Goal: Task Accomplishment & Management: Use online tool/utility

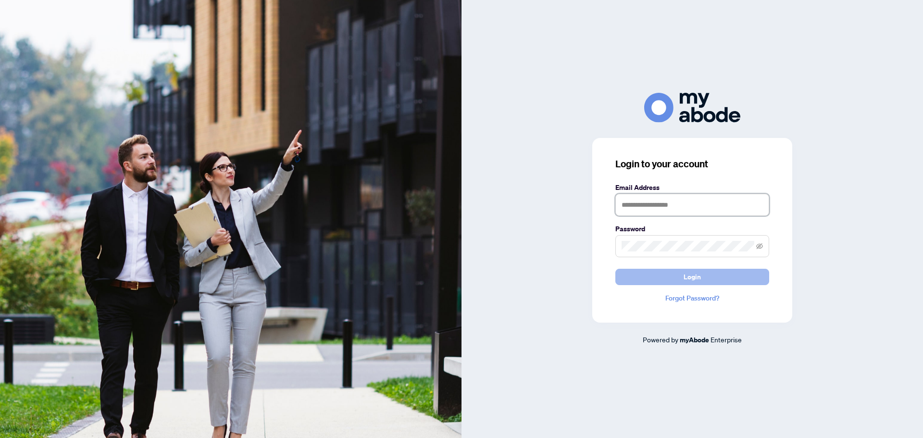
type input "**********"
click at [739, 278] on button "Login" at bounding box center [692, 277] width 154 height 16
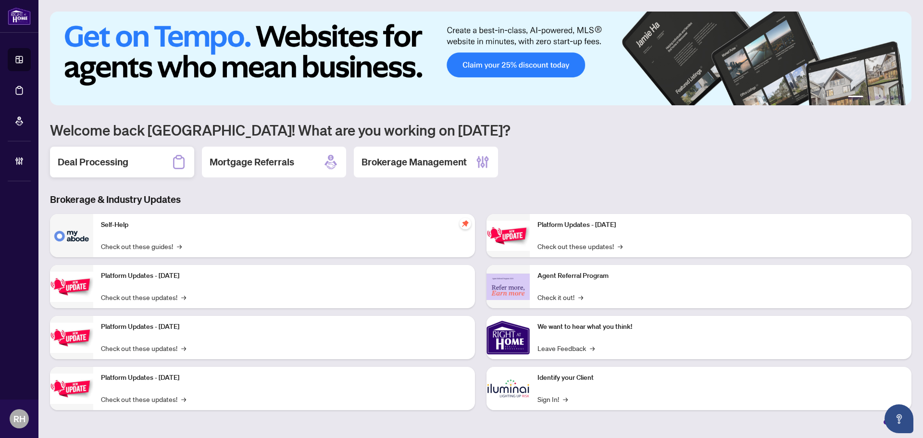
click at [148, 166] on div "Deal Processing" at bounding box center [122, 162] width 144 height 31
